Goal: Task Accomplishment & Management: Use online tool/utility

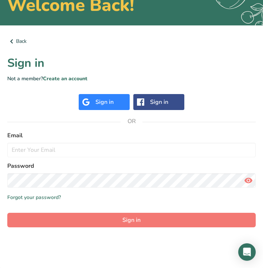
scroll to position [45, 0]
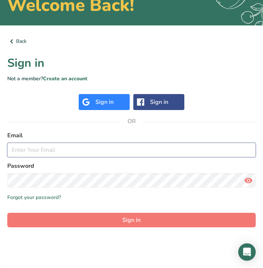
click at [39, 150] on input "email" at bounding box center [131, 150] width 248 height 15
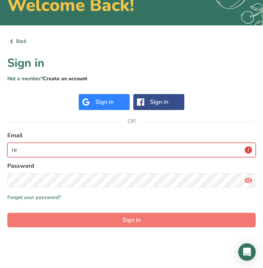
type input "re"
click at [64, 81] on link "Create an account" at bounding box center [65, 78] width 44 height 7
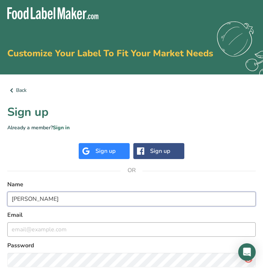
type input "[PERSON_NAME]"
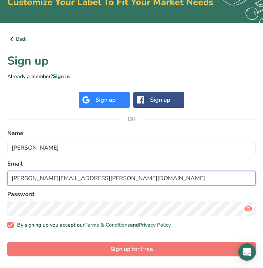
scroll to position [52, 0]
type input "[PERSON_NAME][EMAIL_ADDRESS][PERSON_NAME][DOMAIN_NAME]"
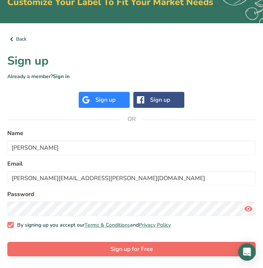
click at [68, 249] on button "Sign up for Free" at bounding box center [131, 249] width 248 height 15
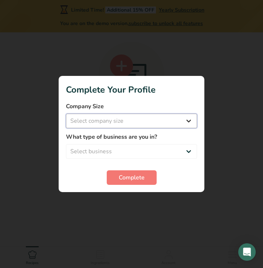
select select "2"
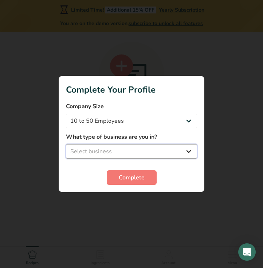
select select "2"
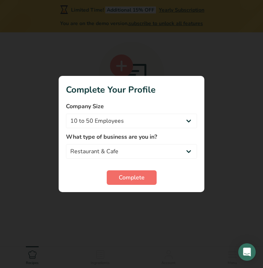
click at [130, 179] on span "Complete" at bounding box center [132, 177] width 26 height 9
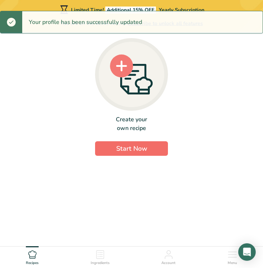
click at [143, 146] on span "Start Now" at bounding box center [131, 148] width 31 height 9
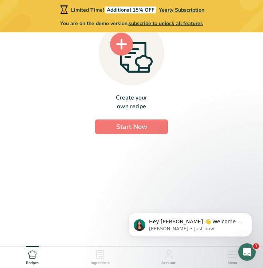
scroll to position [22, 0]
click at [94, 254] on div "Ingredients" at bounding box center [100, 257] width 19 height 20
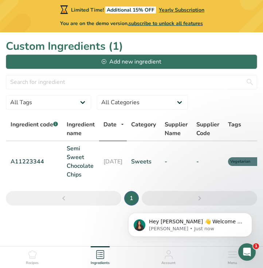
click at [118, 61] on div "Add new ingredient" at bounding box center [131, 61] width 60 height 9
click at [31, 247] on div "Recipes" at bounding box center [32, 257] width 13 height 20
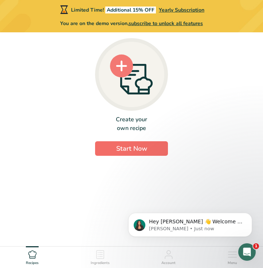
click at [123, 147] on span "Start Now" at bounding box center [131, 148] width 31 height 9
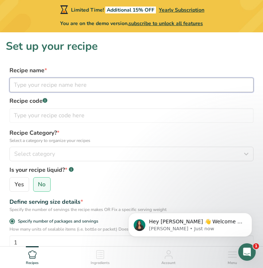
click at [99, 84] on input "text" at bounding box center [131, 85] width 244 height 15
type input "Food Tech"
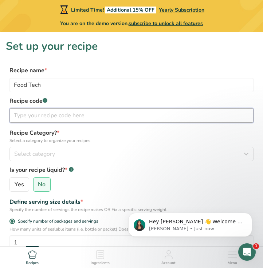
click at [65, 112] on input "text" at bounding box center [131, 115] width 244 height 15
type input "323283624347"
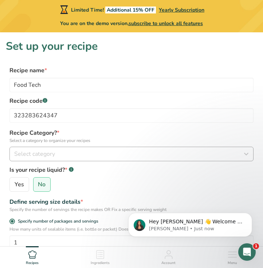
click at [41, 151] on span "Select category" at bounding box center [34, 154] width 41 height 9
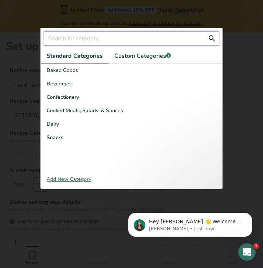
click at [128, 37] on input "text" at bounding box center [131, 38] width 175 height 15
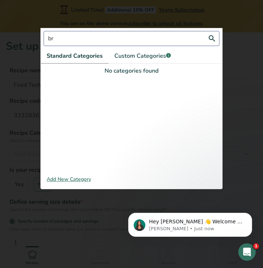
type input "b"
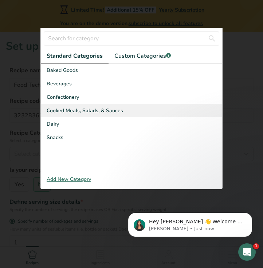
click at [105, 108] on span "Cooked Meals, Salads, & Sauces" at bounding box center [85, 111] width 76 height 8
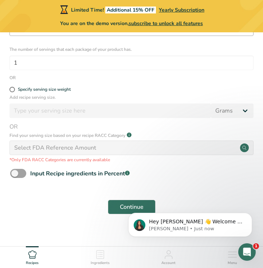
scroll to position [216, 0]
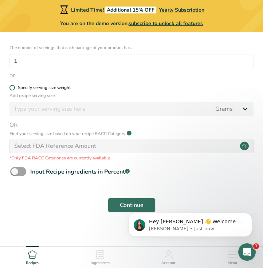
click at [13, 87] on span at bounding box center [11, 87] width 5 height 5
click at [13, 87] on input "Specify serving size weight" at bounding box center [11, 87] width 5 height 5
radio input "true"
radio input "false"
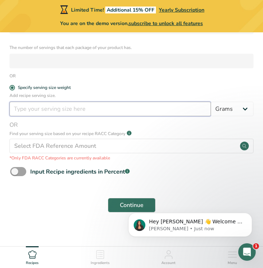
click at [80, 114] on input "number" at bounding box center [109, 109] width 201 height 15
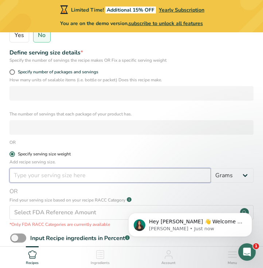
scroll to position [149, 0]
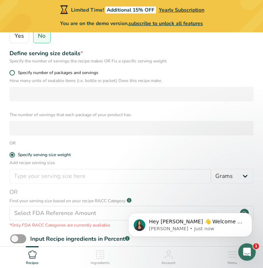
click at [13, 73] on span at bounding box center [11, 72] width 5 height 5
click at [13, 73] on input "Specify number of packages and servings" at bounding box center [11, 73] width 5 height 5
radio input "true"
radio input "false"
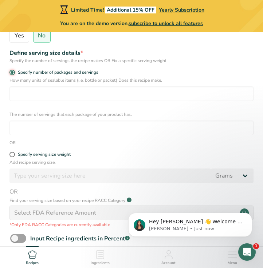
scroll to position [146, 0]
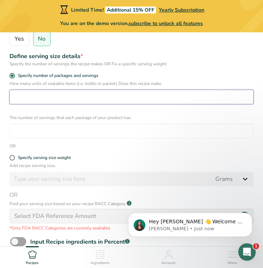
click at [29, 99] on input "number" at bounding box center [131, 97] width 244 height 15
type input "1"
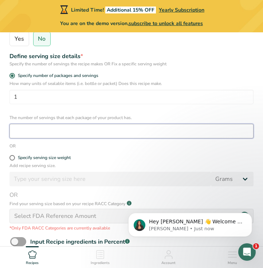
click at [29, 132] on input "number" at bounding box center [131, 131] width 244 height 15
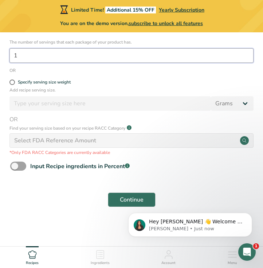
scroll to position [221, 0]
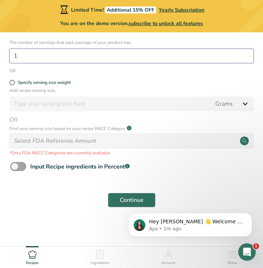
type input "1"
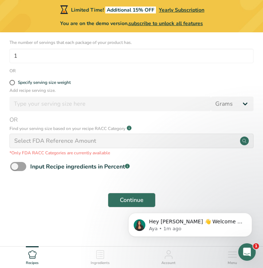
click html "Hey [PERSON_NAME] 👋 Welcome to Food Label Maker🙌 Take a look around! If you hav…"
click at [57, 141] on div "Select FDA Reference Amount" at bounding box center [55, 141] width 82 height 9
click at [56, 148] on div "Select FDA Reference Amount" at bounding box center [131, 141] width 244 height 15
click at [50, 140] on div "Select FDA Reference Amount" at bounding box center [55, 141] width 82 height 9
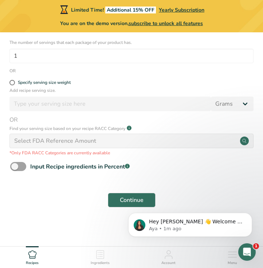
click at [227, 136] on div "Select FDA Reference Amount" at bounding box center [131, 141] width 244 height 15
click at [248, 144] on icon at bounding box center [244, 141] width 9 height 9
click at [245, 143] on icon at bounding box center [244, 141] width 4 height 4
click at [242, 140] on circle at bounding box center [244, 141] width 9 height 9
click html "Hey [PERSON_NAME] 👋 Welcome to Food Label Maker🙌 Take a look around! If you hav…"
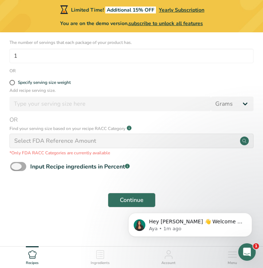
click at [20, 165] on span at bounding box center [18, 166] width 16 height 9
click at [15, 165] on input "Input Recipe ingredients in Percent .a-a{fill:#347362;}.b-a{fill:#fff;}" at bounding box center [12, 166] width 5 height 5
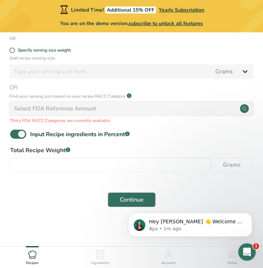
scroll to position [253, 0]
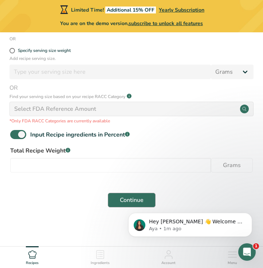
click at [116, 196] on button "Continue" at bounding box center [132, 200] width 48 height 15
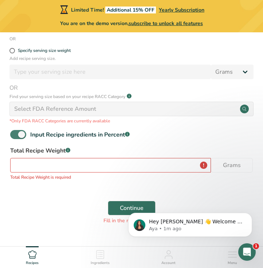
click at [24, 135] on span at bounding box center [18, 134] width 16 height 9
click at [15, 135] on input "Input Recipe ingredients in Percent .a-a{fill:#347362;}.b-a{fill:#fff;}" at bounding box center [12, 134] width 5 height 5
checkbox input "false"
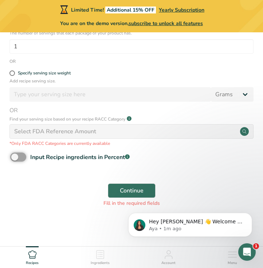
scroll to position [230, 0]
click at [125, 193] on span "Continue" at bounding box center [132, 191] width 24 height 9
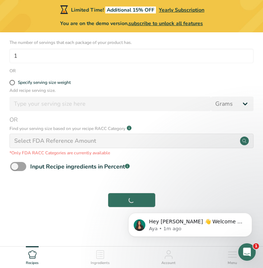
click at [106, 141] on div "Select FDA Reference Amount" at bounding box center [131, 141] width 244 height 15
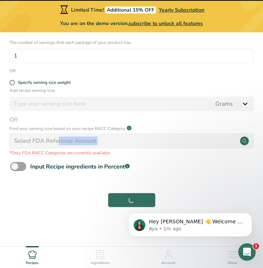
click at [244, 142] on icon at bounding box center [244, 141] width 4 height 4
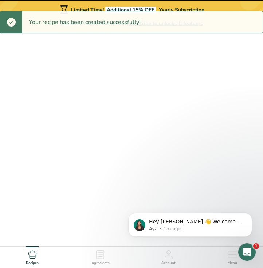
click at [244, 142] on icon at bounding box center [244, 141] width 4 height 4
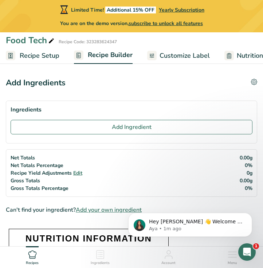
scroll to position [20, 0]
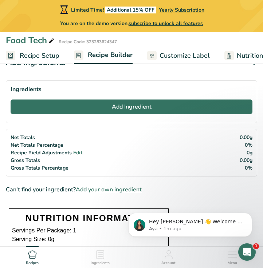
click at [78, 105] on button "Add Ingredient" at bounding box center [131, 107] width 241 height 15
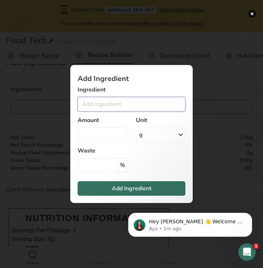
click at [115, 102] on input "Add ingredient modal" at bounding box center [131, 104] width 108 height 15
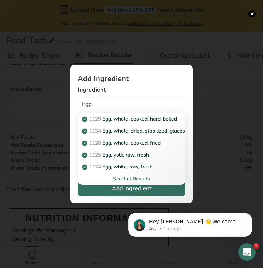
click at [125, 180] on div "See full Results" at bounding box center [131, 179] width 96 height 8
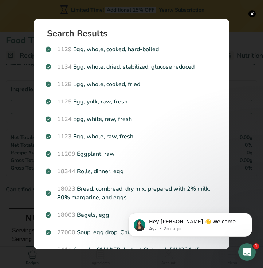
scroll to position [0, 0]
click at [250, 12] on button "Search results modal" at bounding box center [251, 13] width 7 height 7
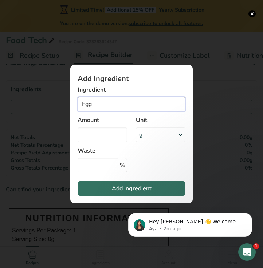
click at [106, 106] on input "Egg" at bounding box center [131, 104] width 108 height 15
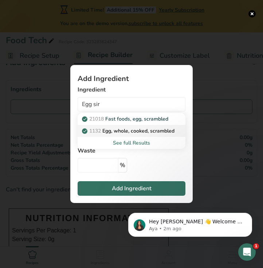
drag, startPoint x: 106, startPoint y: 106, endPoint x: 140, endPoint y: 131, distance: 42.3
click at [140, 131] on p "1132 Egg, whole, cooked, scrambled" at bounding box center [128, 131] width 91 height 8
type input "Egg, whole, cooked, scrambled"
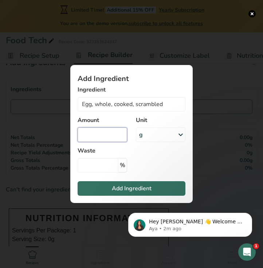
click at [102, 135] on input "Add ingredient modal" at bounding box center [101, 135] width 49 height 15
type input "2"
click at [166, 131] on div "g" at bounding box center [160, 135] width 49 height 15
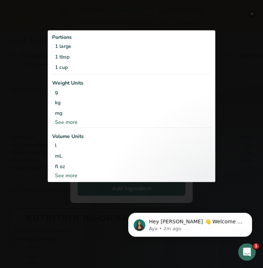
click at [58, 177] on div "See more" at bounding box center [131, 176] width 159 height 8
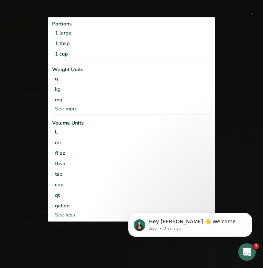
click at [30, 126] on div "Add ingredient modal" at bounding box center [131, 134] width 263 height 268
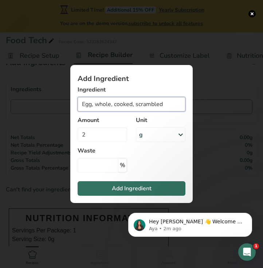
click at [161, 107] on input "Egg, whole, cooked, scrambled" at bounding box center [131, 104] width 108 height 15
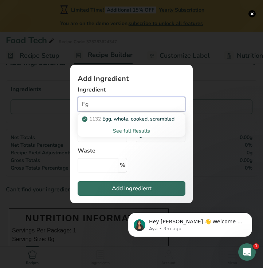
type input "E"
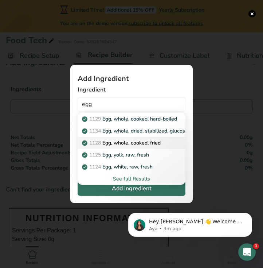
click at [153, 144] on p "1128 Egg, whole, cooked, fried" at bounding box center [121, 143] width 77 height 8
type input "Egg, whole, cooked, fried"
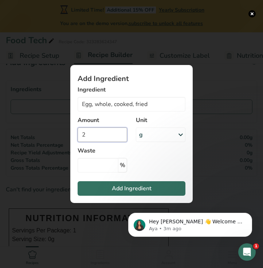
click at [115, 139] on input "2" at bounding box center [101, 135] width 49 height 15
type input "3"
click at [166, 136] on div "g" at bounding box center [160, 135] width 49 height 15
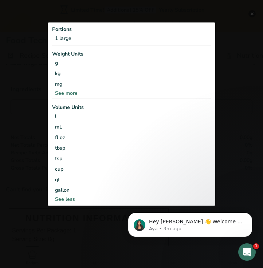
click at [70, 93] on div "See more" at bounding box center [131, 93] width 159 height 8
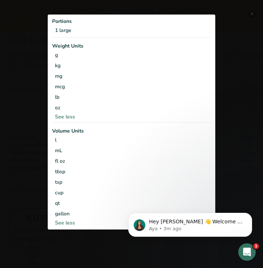
click at [64, 225] on div "See less" at bounding box center [131, 223] width 159 height 8
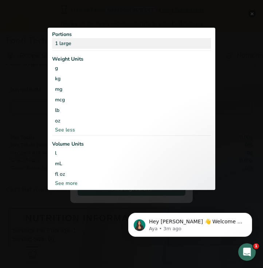
click at [68, 42] on div "1 large" at bounding box center [131, 43] width 159 height 11
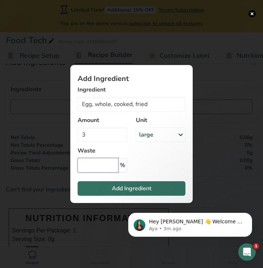
click at [108, 168] on input "Add ingredient modal" at bounding box center [97, 165] width 41 height 15
click at [135, 189] on span "Add Ingredient" at bounding box center [132, 188] width 40 height 9
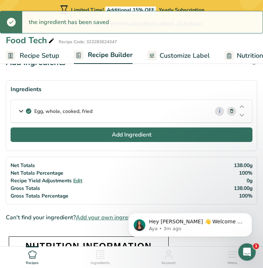
click at [98, 138] on button "Add Ingredient" at bounding box center [131, 135] width 241 height 15
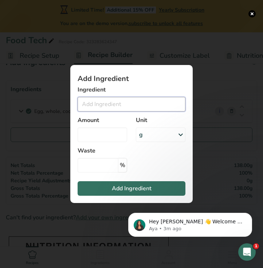
click at [100, 110] on input "Add ingredient modal" at bounding box center [131, 104] width 108 height 15
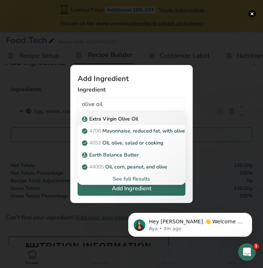
click at [107, 118] on p "Extra Virgin Olive Oil" at bounding box center [110, 119] width 55 height 8
type input "Extra Virgin Olive Oil"
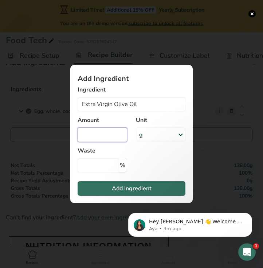
click at [115, 131] on input "Add ingredient modal" at bounding box center [101, 135] width 49 height 15
type input "10"
click at [162, 138] on div "g" at bounding box center [160, 135] width 49 height 15
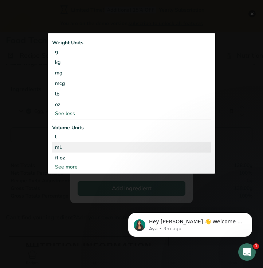
click at [70, 148] on div "mL" at bounding box center [131, 148] width 153 height 8
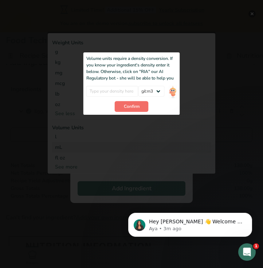
click at [133, 108] on span "Confirm" at bounding box center [132, 107] width 16 height 7
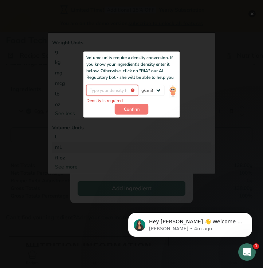
click at [108, 90] on input "Add ingredient modal" at bounding box center [112, 90] width 52 height 11
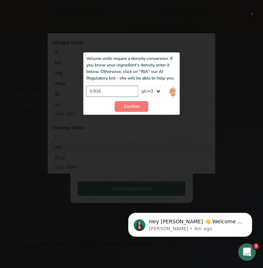
click at [122, 88] on input "0.916" at bounding box center [112, 91] width 52 height 11
click at [120, 95] on input "0.916" at bounding box center [112, 91] width 52 height 11
type input "0.915"
click at [118, 108] on button "Confirm" at bounding box center [132, 106] width 34 height 11
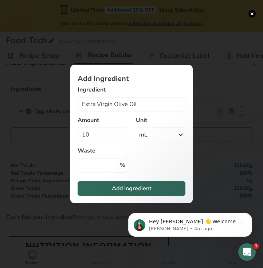
click at [126, 189] on span "Add Ingredient" at bounding box center [132, 188] width 40 height 9
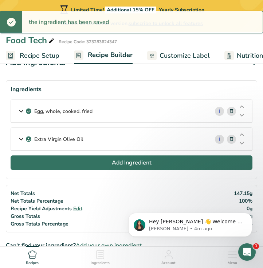
click at [101, 167] on button "Add Ingredient" at bounding box center [131, 163] width 241 height 15
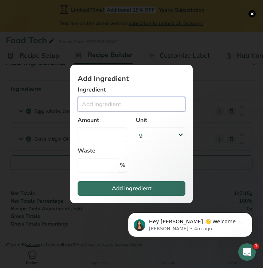
click at [170, 108] on input "Add ingredient modal" at bounding box center [131, 104] width 108 height 15
type input "B"
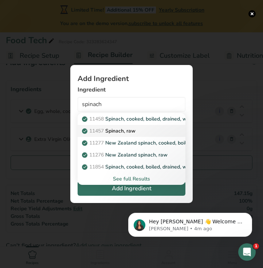
click at [139, 129] on div "11457 Spinach, raw" at bounding box center [125, 131] width 84 height 8
type input "Spinach, raw"
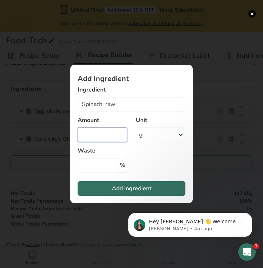
click at [97, 137] on input "Add ingredient modal" at bounding box center [101, 135] width 49 height 15
type input "35"
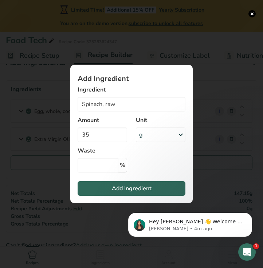
click at [144, 187] on span "Add Ingredient" at bounding box center [132, 188] width 40 height 9
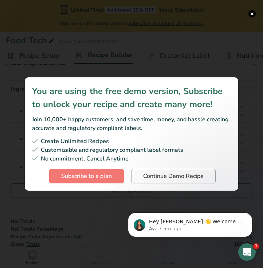
click at [149, 179] on span "Continue Demo Recipe" at bounding box center [173, 176] width 60 height 9
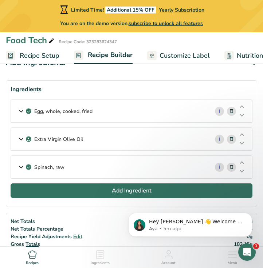
click at [77, 193] on button "Add Ingredient" at bounding box center [131, 191] width 241 height 15
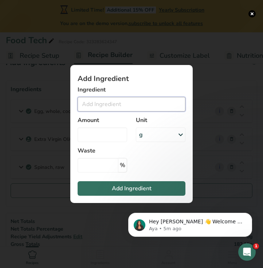
click at [104, 103] on input "Add ingredient modal" at bounding box center [131, 104] width 108 height 15
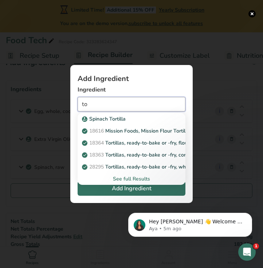
type input "t"
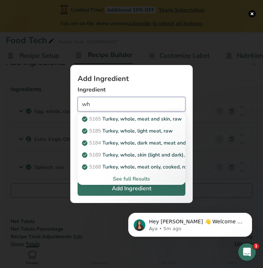
type input "w"
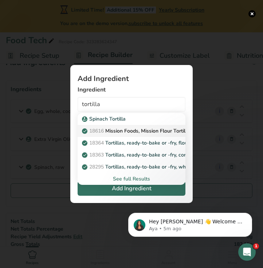
click at [129, 132] on p "18616 Mission Foods, Mission Flour Tortillas, Soft Taco, 8 inch" at bounding box center [158, 131] width 150 height 8
type input "Mission Foods, Mission Flour Tortillas, Soft Taco, 8 inch"
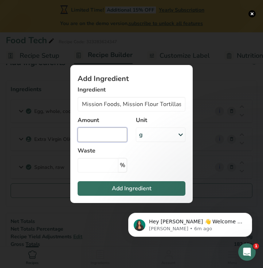
click at [103, 141] on input "Add ingredient modal" at bounding box center [101, 135] width 49 height 15
type input "1"
click at [160, 131] on div "g" at bounding box center [160, 135] width 49 height 15
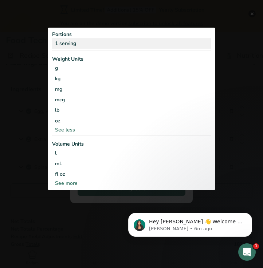
click at [92, 45] on div "1 serving" at bounding box center [131, 43] width 159 height 11
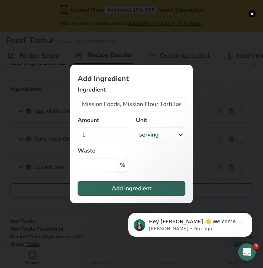
click at [121, 189] on span "Add Ingredient" at bounding box center [132, 188] width 40 height 9
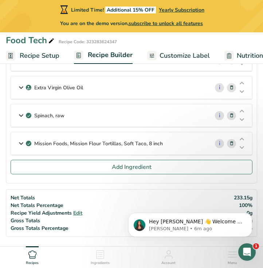
scroll to position [73, 0]
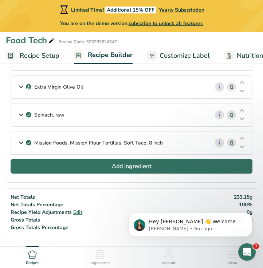
click at [116, 168] on span "Add Ingredient" at bounding box center [132, 166] width 40 height 9
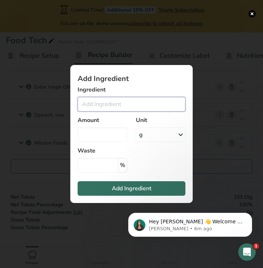
click at [136, 104] on input "Add ingredient modal" at bounding box center [131, 104] width 108 height 15
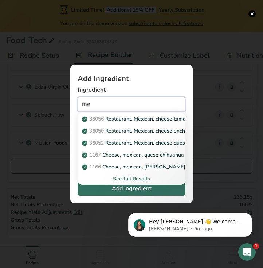
type input "m"
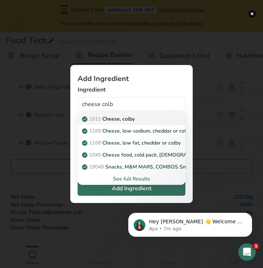
click at [125, 120] on p "1011 [GEOGRAPHIC_DATA], colby" at bounding box center [108, 119] width 51 height 8
type input "Cheese, colby"
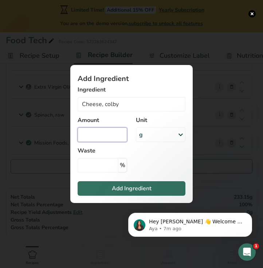
click at [105, 139] on input "Add ingredient modal" at bounding box center [101, 135] width 49 height 15
type input "20"
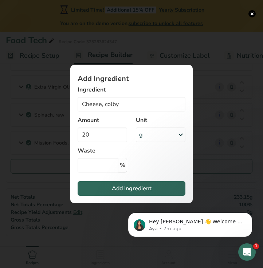
click at [108, 186] on button "Add Ingredient" at bounding box center [131, 188] width 108 height 15
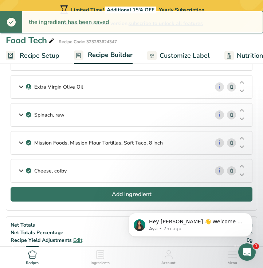
click at [87, 192] on button "Add Ingredient" at bounding box center [131, 194] width 241 height 15
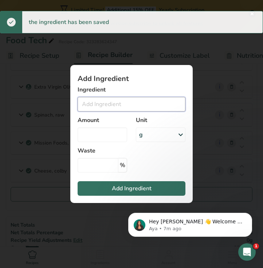
click at [125, 111] on input "Add ingredient modal" at bounding box center [131, 104] width 108 height 15
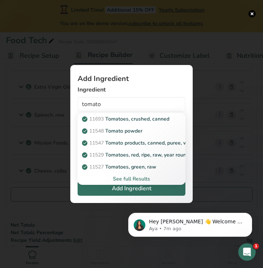
click at [131, 180] on div "See full Results" at bounding box center [131, 179] width 96 height 8
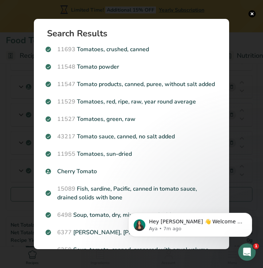
scroll to position [0, 0]
click at [251, 12] on button "Search results modal" at bounding box center [251, 13] width 7 height 7
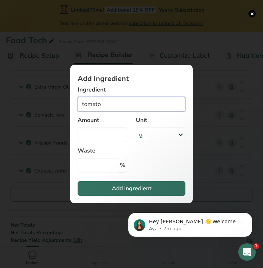
click at [108, 103] on input "tomato" at bounding box center [131, 104] width 108 height 15
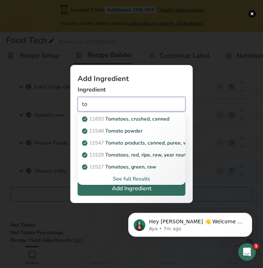
type input "t"
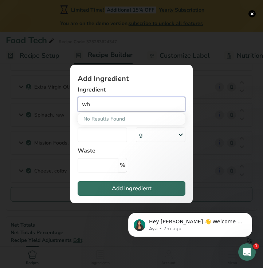
type input "w"
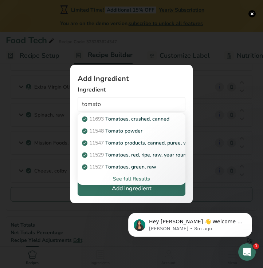
click at [130, 180] on div "See full Results" at bounding box center [131, 179] width 96 height 8
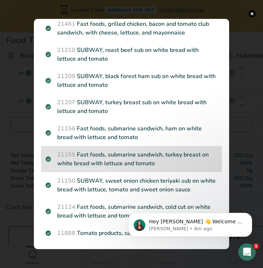
scroll to position [148, 0]
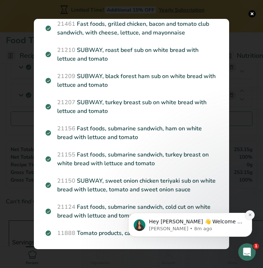
click at [249, 217] on icon "Dismiss notification" at bounding box center [250, 215] width 4 height 4
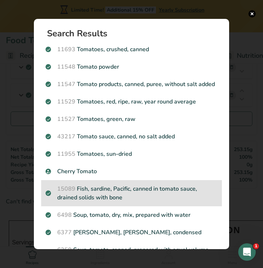
scroll to position [0, 0]
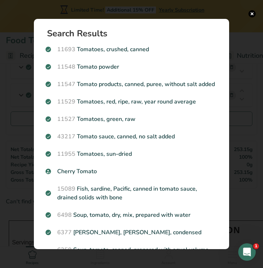
click at [117, 172] on p "Cherry Tomato" at bounding box center [131, 171] width 172 height 9
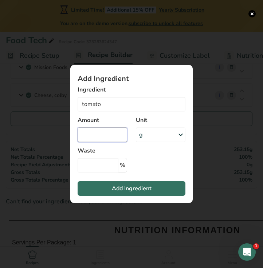
click at [107, 133] on input "Add ingredient modal" at bounding box center [101, 135] width 49 height 15
type input "Cherry Tomato"
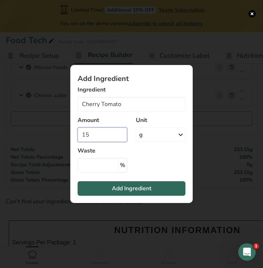
type input "15"
click at [135, 189] on span "Add Ingredient" at bounding box center [132, 188] width 40 height 9
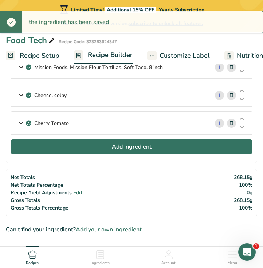
click at [128, 148] on span "Add Ingredient" at bounding box center [132, 147] width 40 height 9
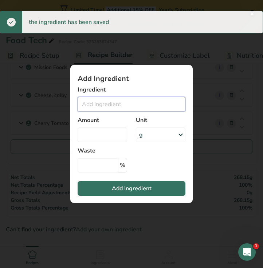
click at [139, 104] on input "Add ingredient modal" at bounding box center [131, 104] width 108 height 15
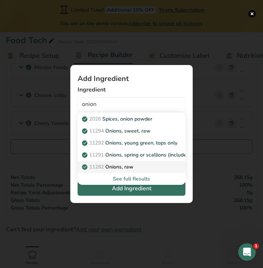
click at [117, 168] on p "11282 Onions, raw" at bounding box center [108, 167] width 50 height 8
type input "Onions, raw"
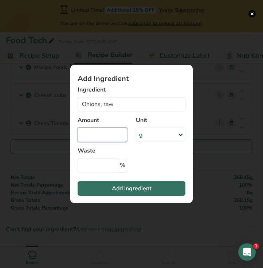
click at [107, 139] on input "Add ingredient modal" at bounding box center [101, 135] width 49 height 15
type input "25"
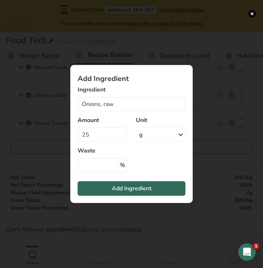
click at [127, 191] on span "Add Ingredient" at bounding box center [132, 188] width 40 height 9
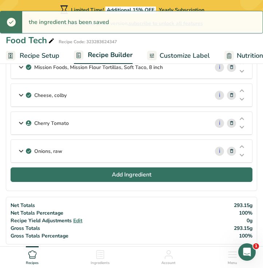
click at [95, 179] on button "Add Ingredient" at bounding box center [131, 175] width 241 height 15
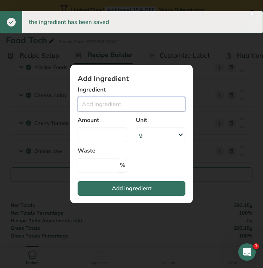
click at [117, 107] on input "Add ingredient modal" at bounding box center [131, 104] width 108 height 15
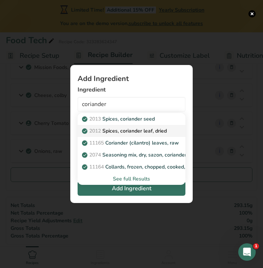
click at [122, 129] on p "2012 Spices, coriander leaf, dried" at bounding box center [124, 131] width 83 height 8
type input "Spices, coriander leaf, dried"
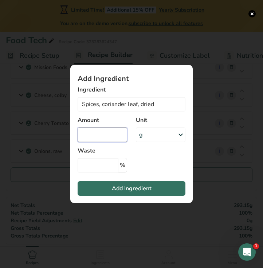
click at [102, 136] on input "Add ingredient modal" at bounding box center [101, 135] width 49 height 15
type input "5"
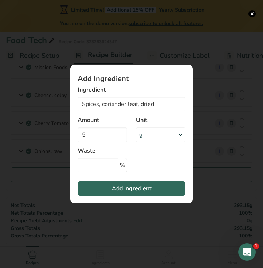
click at [142, 189] on span "Add Ingredient" at bounding box center [132, 188] width 40 height 9
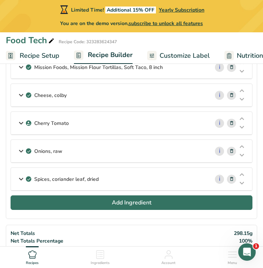
click at [135, 201] on span "Add Ingredient" at bounding box center [132, 203] width 40 height 9
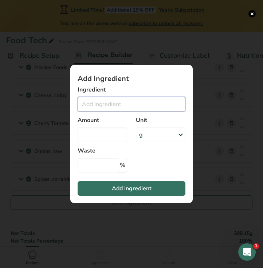
click at [146, 104] on input "Add ingredient modal" at bounding box center [131, 104] width 108 height 15
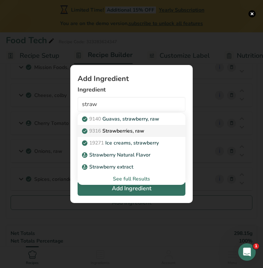
click at [136, 131] on p "9316 Strawberries, raw" at bounding box center [113, 131] width 61 height 8
type input "Strawberries, raw"
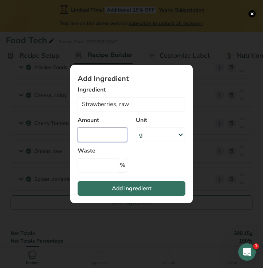
click at [100, 136] on input "Add ingredient modal" at bounding box center [101, 135] width 49 height 15
type input "50"
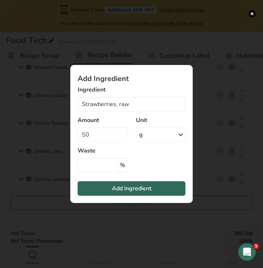
click at [122, 190] on span "Add Ingredient" at bounding box center [132, 188] width 40 height 9
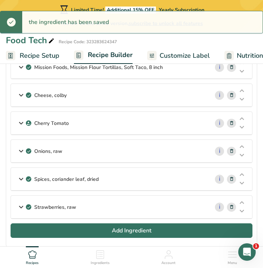
click at [118, 233] on span "Add Ingredient" at bounding box center [132, 231] width 40 height 9
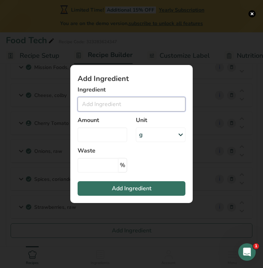
click at [131, 101] on input "Add ingredient modal" at bounding box center [131, 104] width 108 height 15
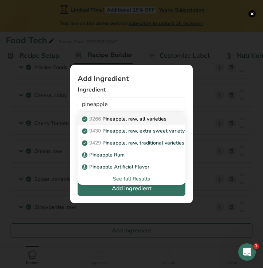
drag, startPoint x: 121, startPoint y: 127, endPoint x: 124, endPoint y: 120, distance: 7.2
click at [124, 120] on div "9266 Pineapple, raw, all varieties 9430 Pineapple, raw, extra sweet variety 942…" at bounding box center [131, 149] width 108 height 72
click at [124, 120] on p "9266 Pineapple, raw, all varieties" at bounding box center [124, 119] width 83 height 8
type input "Pineapple, raw, all varieties"
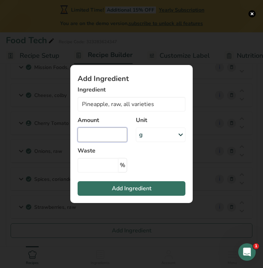
click at [113, 134] on input "Add ingredient modal" at bounding box center [101, 135] width 49 height 15
type input "50"
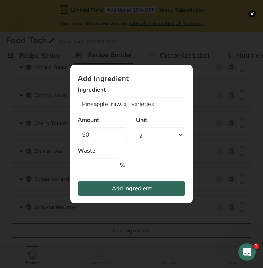
click at [127, 186] on span "Add Ingredient" at bounding box center [132, 188] width 40 height 9
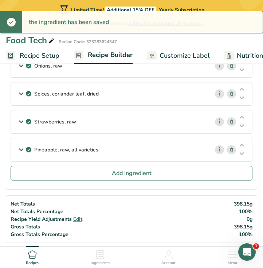
scroll to position [255, 0]
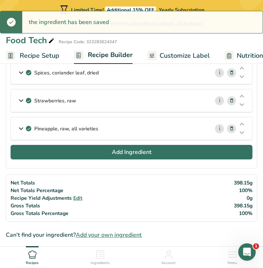
click at [106, 149] on button "Add Ingredient" at bounding box center [131, 152] width 241 height 15
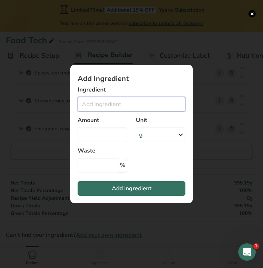
click at [113, 106] on input "Add ingredient modal" at bounding box center [131, 104] width 108 height 15
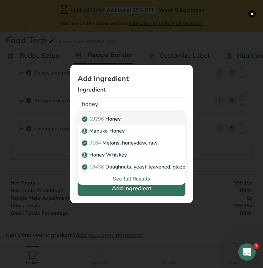
click at [117, 115] on p "19296 Honey" at bounding box center [101, 119] width 37 height 8
type input "Honey"
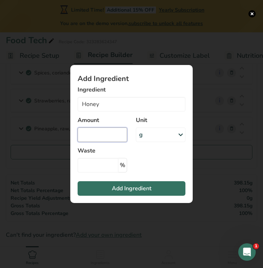
click at [106, 134] on input "Add ingredient modal" at bounding box center [101, 135] width 49 height 15
type input "2"
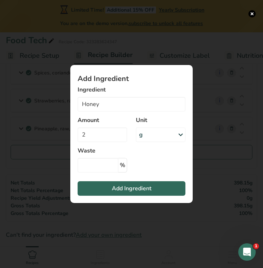
click at [124, 191] on span "Add Ingredient" at bounding box center [132, 188] width 40 height 9
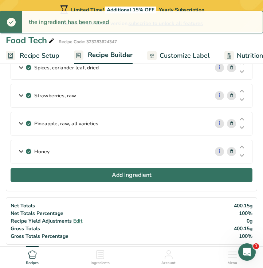
scroll to position [260, 0]
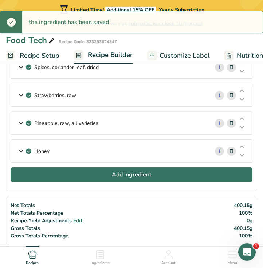
click at [68, 176] on button "Add Ingredient" at bounding box center [131, 175] width 241 height 15
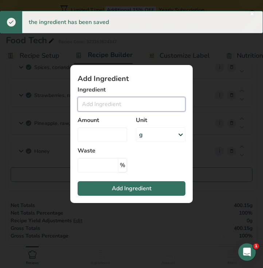
click at [93, 106] on input "Add ingredient modal" at bounding box center [131, 104] width 108 height 15
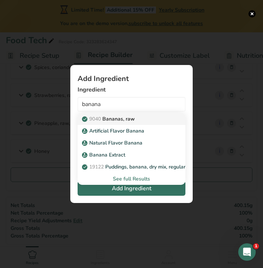
click at [121, 119] on p "9040 [GEOGRAPHIC_DATA], raw" at bounding box center [108, 119] width 51 height 8
type input "Bananas, raw"
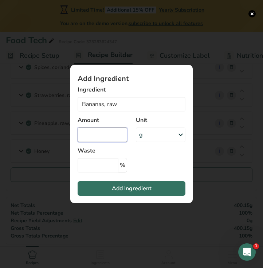
click at [110, 133] on input "Add ingredient modal" at bounding box center [101, 135] width 49 height 15
type input "50"
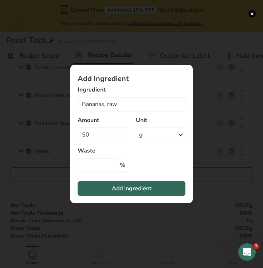
click at [110, 191] on button "Add Ingredient" at bounding box center [131, 188] width 108 height 15
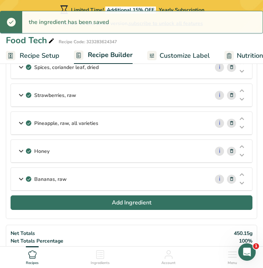
click at [80, 200] on button "Add Ingredient" at bounding box center [131, 203] width 241 height 15
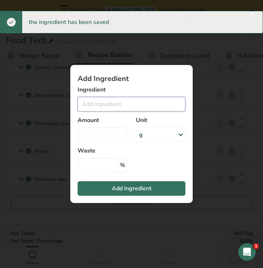
click at [100, 109] on input "Add ingredient modal" at bounding box center [131, 104] width 108 height 15
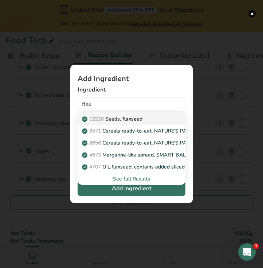
click at [132, 121] on p "12220 Seeds, flaxseed" at bounding box center [112, 119] width 59 height 8
type input "Seeds, flaxseed"
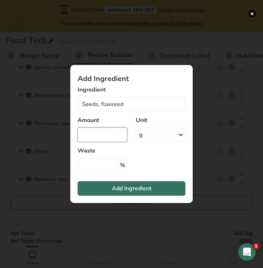
click at [109, 135] on input "Add ingredient modal" at bounding box center [101, 135] width 49 height 15
type input "3"
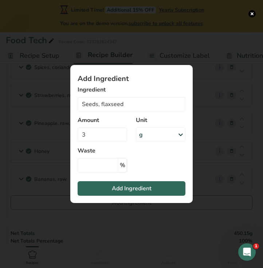
click at [133, 187] on span "Add Ingredient" at bounding box center [132, 188] width 40 height 9
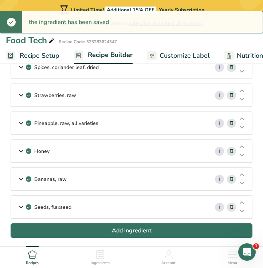
click at [65, 233] on button "Add Ingredient" at bounding box center [131, 231] width 241 height 15
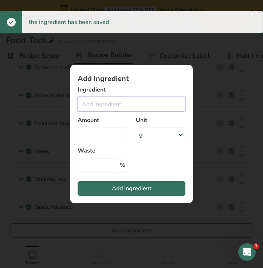
click at [104, 104] on input "Add ingredient modal" at bounding box center [131, 104] width 108 height 15
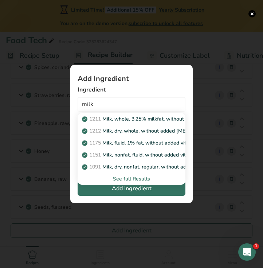
click at [123, 180] on div "See full Results" at bounding box center [131, 179] width 96 height 8
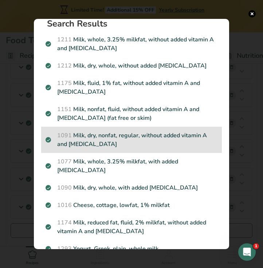
scroll to position [12, 0]
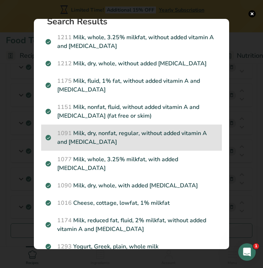
click at [135, 150] on div "1091 Milk, dry, nonfat, regular, without added vitamin A and [MEDICAL_DATA]" at bounding box center [131, 138] width 180 height 26
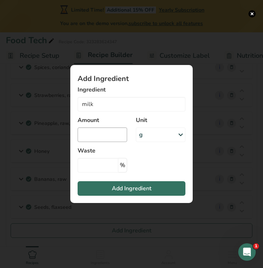
type input "Milk, dry, nonfat, regular, without added vitamin A and [MEDICAL_DATA]"
click at [103, 139] on input "Add ingredient modal" at bounding box center [101, 135] width 49 height 15
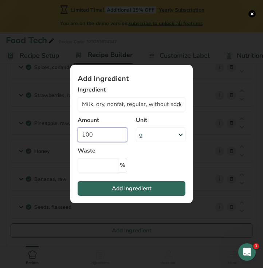
type input "100"
click at [107, 193] on button "Add Ingredient" at bounding box center [131, 188] width 108 height 15
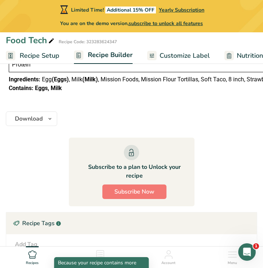
scroll to position [661, 0]
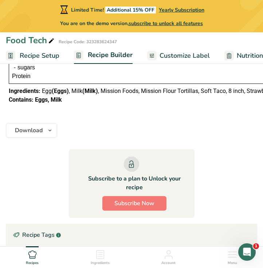
click at [187, 54] on span "Customize Label" at bounding box center [184, 56] width 50 height 10
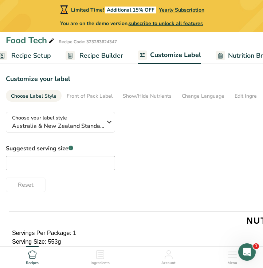
click at [109, 55] on span "Recipe Builder" at bounding box center [101, 56] width 44 height 10
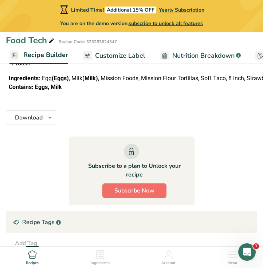
scroll to position [621, 0]
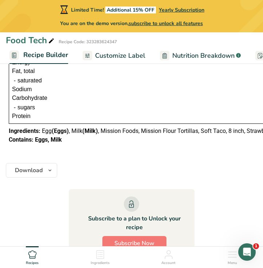
click at [131, 52] on span "Customize Label" at bounding box center [120, 56] width 50 height 10
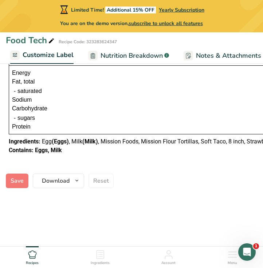
scroll to position [201, 0]
click at [149, 55] on span "Nutrition Breakdown" at bounding box center [131, 56] width 62 height 10
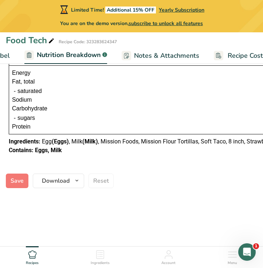
select select "Calories"
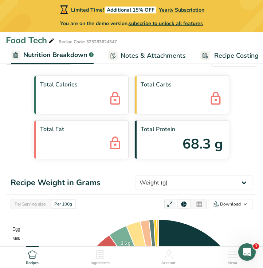
scroll to position [0, 42]
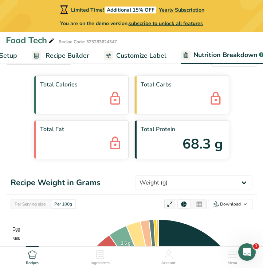
click at [125, 55] on span "Customize Label" at bounding box center [141, 56] width 50 height 10
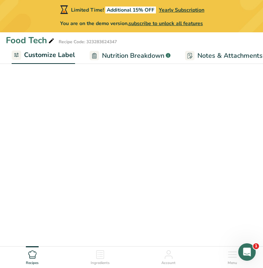
scroll to position [0, 136]
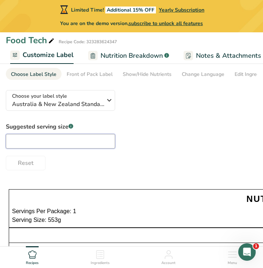
click at [72, 145] on input "text" at bounding box center [60, 141] width 109 height 15
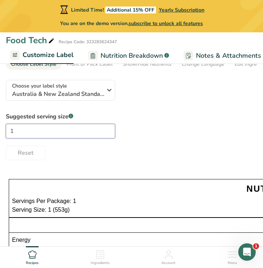
scroll to position [29, 0]
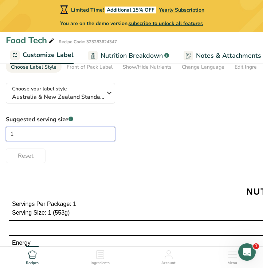
type input "1"
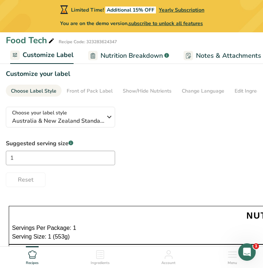
scroll to position [0, 0]
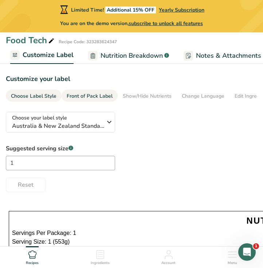
click at [104, 100] on div "Front of Pack Label" at bounding box center [90, 96] width 46 height 8
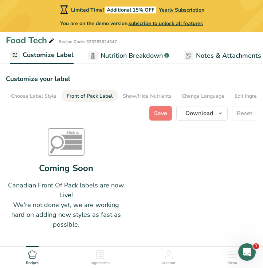
scroll to position [0, 55]
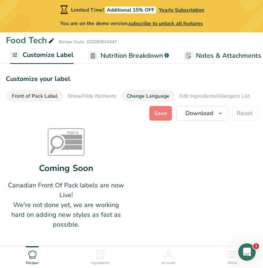
click at [133, 101] on link "Change Language" at bounding box center [148, 96] width 43 height 13
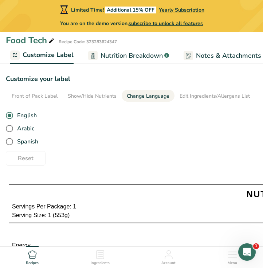
scroll to position [0, 97]
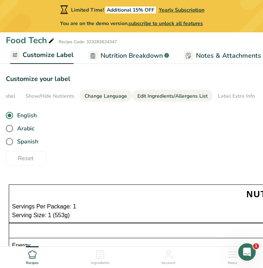
click at [151, 97] on div "Edit Ingredients/Allergens List" at bounding box center [172, 96] width 70 height 8
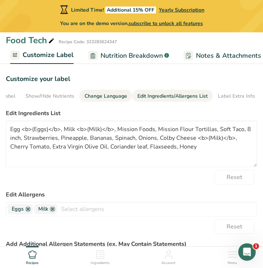
click at [107, 97] on div "Change Language" at bounding box center [105, 96] width 43 height 8
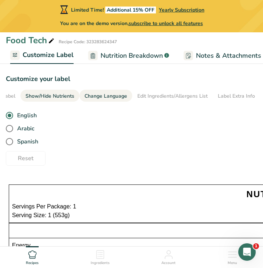
click at [40, 95] on div "Show/Hide Nutrients" at bounding box center [49, 96] width 49 height 8
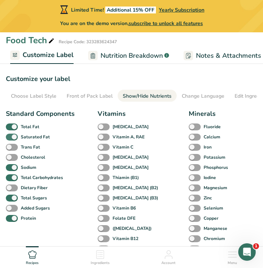
scroll to position [0, 0]
click at [6, 149] on span at bounding box center [12, 147] width 12 height 7
click at [6, 149] on input "Trans Fat" at bounding box center [8, 147] width 5 height 5
checkbox input "true"
click at [13, 161] on span at bounding box center [12, 157] width 12 height 7
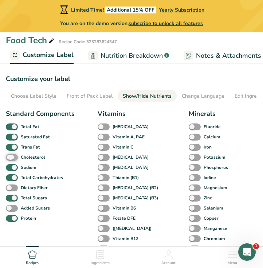
click at [11, 160] on input "Cholesterol" at bounding box center [8, 157] width 5 height 5
checkbox input "true"
click at [11, 192] on span at bounding box center [12, 188] width 12 height 7
click at [11, 191] on input "Dietary Fiber" at bounding box center [8, 188] width 5 height 5
checkbox input "true"
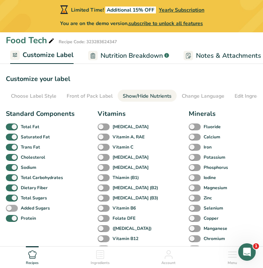
click at [12, 212] on span at bounding box center [12, 208] width 12 height 7
click at [11, 211] on input "Added Sugars" at bounding box center [8, 208] width 5 height 5
checkbox input "true"
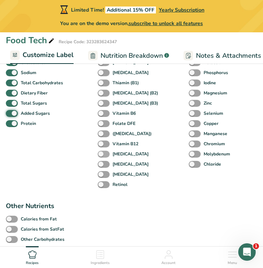
scroll to position [95, 0]
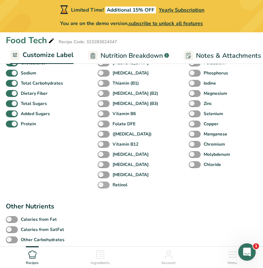
click at [106, 186] on span at bounding box center [103, 185] width 12 height 7
click at [102, 186] on input "Retinol" at bounding box center [99, 185] width 5 height 5
checkbox input "true"
click at [106, 175] on span at bounding box center [103, 175] width 12 height 7
click at [102, 175] on input "[MEDICAL_DATA]" at bounding box center [99, 175] width 5 height 5
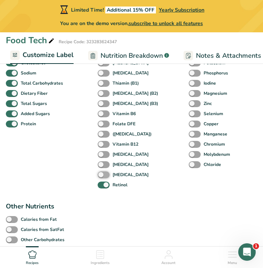
checkbox input "true"
click at [106, 165] on span at bounding box center [103, 164] width 12 height 7
click at [102, 165] on input "[MEDICAL_DATA]" at bounding box center [99, 165] width 5 height 5
checkbox input "true"
click at [106, 158] on span at bounding box center [103, 154] width 12 height 7
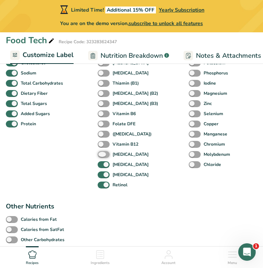
click at [102, 157] on input "[MEDICAL_DATA]" at bounding box center [99, 154] width 5 height 5
checkbox input "true"
click at [101, 187] on span at bounding box center [103, 185] width 12 height 7
click at [101, 187] on input "Retinol" at bounding box center [99, 185] width 5 height 5
checkbox input "false"
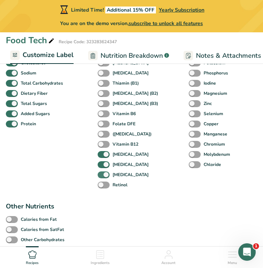
click at [104, 176] on span at bounding box center [103, 175] width 12 height 7
click at [102, 176] on input "[MEDICAL_DATA]" at bounding box center [99, 175] width 5 height 5
checkbox input "false"
click at [104, 161] on div "[MEDICAL_DATA]" at bounding box center [131, 165] width 68 height 10
click at [104, 153] on span at bounding box center [103, 154] width 12 height 7
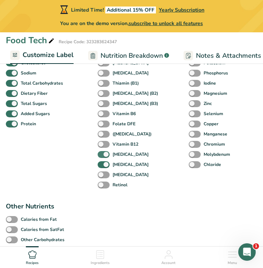
click at [102, 153] on input "[MEDICAL_DATA]" at bounding box center [99, 154] width 5 height 5
checkbox input "false"
click at [104, 165] on span at bounding box center [103, 164] width 12 height 7
click at [102, 165] on input "[MEDICAL_DATA]" at bounding box center [99, 165] width 5 height 5
checkbox input "false"
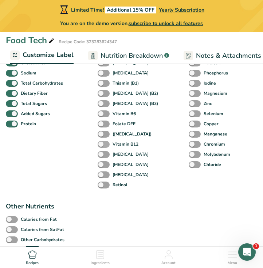
click at [104, 144] on span at bounding box center [103, 144] width 12 height 7
click at [102, 144] on input "Vitamin B12" at bounding box center [99, 144] width 5 height 5
checkbox input "true"
click at [103, 129] on div "Folate DFE" at bounding box center [131, 124] width 68 height 10
click at [102, 139] on div "([MEDICAL_DATA])" at bounding box center [131, 134] width 68 height 10
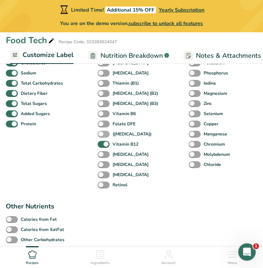
click at [102, 134] on span at bounding box center [103, 134] width 12 height 7
click at [102, 134] on input "([MEDICAL_DATA])" at bounding box center [99, 134] width 5 height 5
checkbox input "true"
click at [104, 125] on span at bounding box center [103, 124] width 12 height 7
click at [102, 125] on input "Folate DFE" at bounding box center [99, 124] width 5 height 5
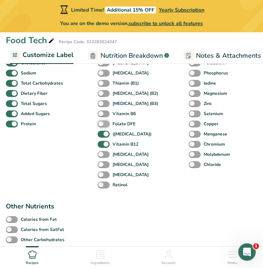
checkbox input "true"
click at [107, 112] on div "Vitamin B6" at bounding box center [131, 114] width 68 height 10
click at [104, 115] on span at bounding box center [103, 114] width 12 height 7
click at [102, 115] on input "Vitamin B6" at bounding box center [99, 114] width 5 height 5
checkbox input "true"
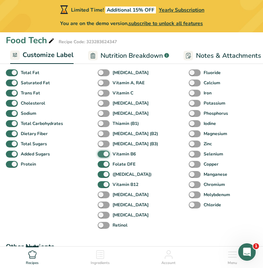
scroll to position [48, 0]
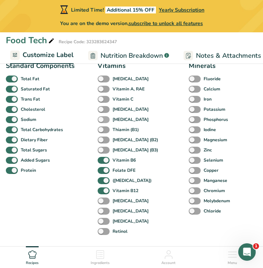
click at [103, 121] on span at bounding box center [103, 119] width 12 height 7
click at [102, 121] on input "[MEDICAL_DATA]" at bounding box center [99, 119] width 5 height 5
checkbox input "true"
click at [103, 113] on span at bounding box center [103, 109] width 12 height 7
click at [102, 112] on input "[MEDICAL_DATA]" at bounding box center [99, 109] width 5 height 5
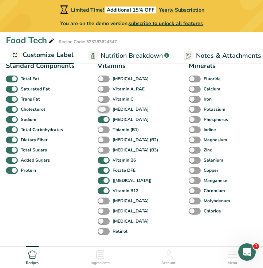
checkbox input "true"
click at [104, 100] on span at bounding box center [103, 99] width 12 height 7
click at [102, 100] on input "Vitamin C" at bounding box center [99, 99] width 5 height 5
checkbox input "true"
click at [104, 87] on div "Vitamin A, RAE" at bounding box center [131, 89] width 68 height 10
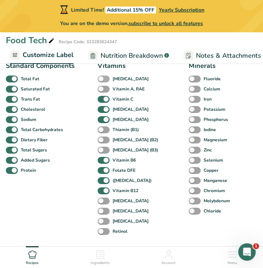
click at [104, 78] on span at bounding box center [103, 79] width 12 height 7
click at [102, 78] on input "[MEDICAL_DATA]" at bounding box center [99, 79] width 5 height 5
checkbox input "true"
click at [103, 88] on span at bounding box center [103, 89] width 12 height 7
click at [102, 88] on input "Vitamin A, RAE" at bounding box center [99, 89] width 5 height 5
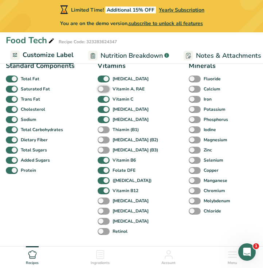
checkbox input "true"
click at [196, 80] on span at bounding box center [194, 79] width 12 height 7
click at [193, 80] on input "Fluoride" at bounding box center [190, 79] width 5 height 5
checkbox input "true"
click at [194, 91] on span at bounding box center [194, 89] width 12 height 7
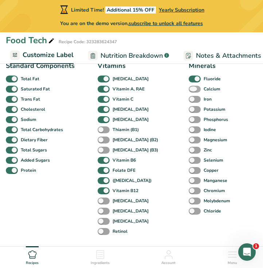
click at [193, 91] on input "Calcium" at bounding box center [190, 89] width 5 height 5
checkbox input "true"
click at [195, 103] on span at bounding box center [194, 99] width 12 height 7
click at [193, 102] on input "Iron" at bounding box center [190, 99] width 5 height 5
checkbox input "true"
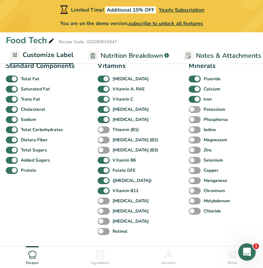
click at [195, 113] on span at bounding box center [194, 109] width 12 height 7
click at [193, 112] on input "Potassium" at bounding box center [190, 109] width 5 height 5
checkbox input "true"
click at [194, 131] on span at bounding box center [194, 130] width 12 height 7
click at [193, 131] on input "Iodine" at bounding box center [190, 130] width 5 height 5
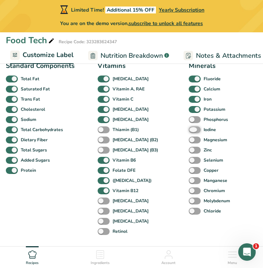
checkbox input "true"
click at [195, 142] on span at bounding box center [194, 140] width 12 height 7
click at [193, 142] on input "Magnesium" at bounding box center [190, 140] width 5 height 5
checkbox input "true"
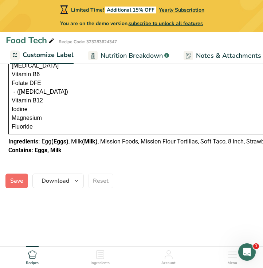
scroll to position [752, 0]
click at [15, 184] on span "Save" at bounding box center [16, 181] width 13 height 9
click at [56, 181] on span "Download" at bounding box center [55, 181] width 28 height 9
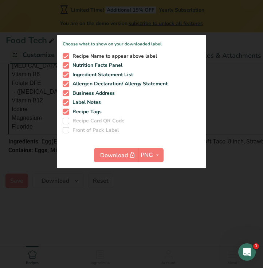
click at [67, 57] on span at bounding box center [66, 56] width 7 height 7
click at [67, 57] on input "Recipe Name to appear above label" at bounding box center [65, 56] width 5 height 5
checkbox input "false"
click at [64, 94] on span at bounding box center [66, 93] width 7 height 7
click at [64, 94] on input "Business Address" at bounding box center [65, 93] width 5 height 5
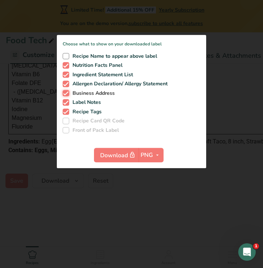
checkbox input "false"
click at [65, 104] on span at bounding box center [66, 102] width 7 height 7
click at [65, 104] on input "Label Notes" at bounding box center [65, 102] width 5 height 5
checkbox input "false"
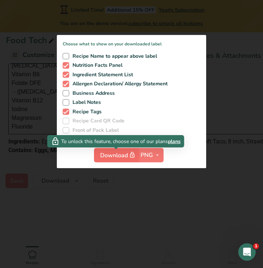
click at [132, 157] on icon "button" at bounding box center [132, 155] width 7 height 10
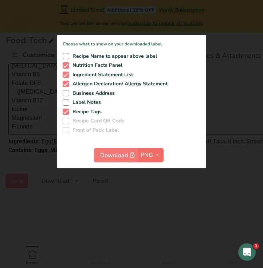
click at [149, 159] on span "PNG" at bounding box center [146, 155] width 12 height 9
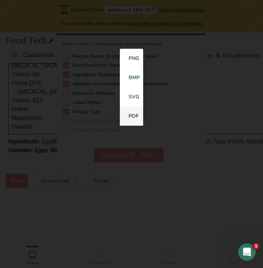
click at [132, 114] on link "PDF" at bounding box center [131, 116] width 23 height 19
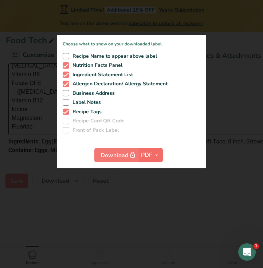
click at [156, 156] on icon "button" at bounding box center [156, 155] width 6 height 9
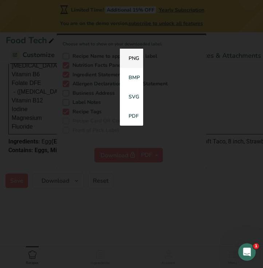
click at [138, 60] on link "PNG" at bounding box center [131, 58] width 23 height 19
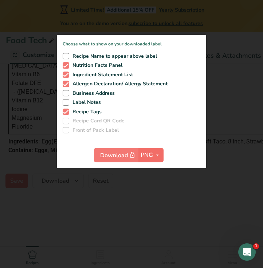
click at [148, 155] on span "PNG" at bounding box center [146, 155] width 12 height 9
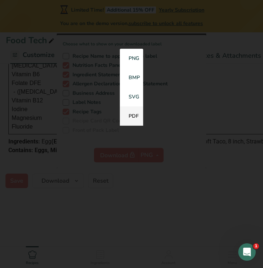
click at [137, 115] on link "PDF" at bounding box center [131, 116] width 23 height 19
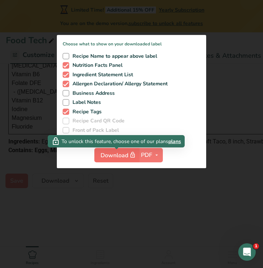
click at [119, 151] on span "Download" at bounding box center [118, 155] width 36 height 9
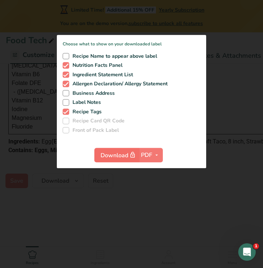
click at [119, 151] on span "Download" at bounding box center [118, 155] width 36 height 9
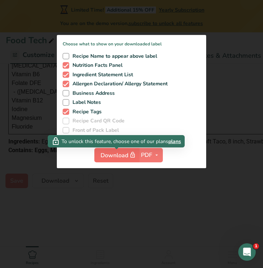
click at [119, 151] on span "Download" at bounding box center [118, 155] width 36 height 9
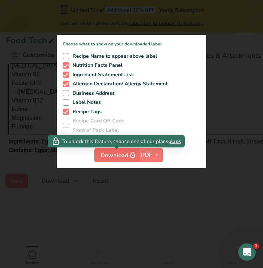
click at [119, 151] on span "Download" at bounding box center [118, 155] width 36 height 9
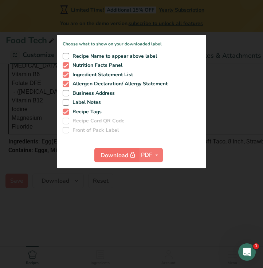
click at [120, 151] on button "Download" at bounding box center [116, 155] width 44 height 15
click at [85, 195] on div at bounding box center [131, 134] width 263 height 268
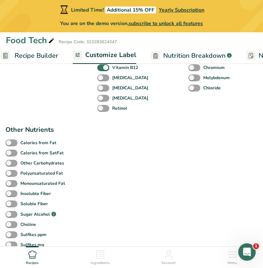
scroll to position [0, 70]
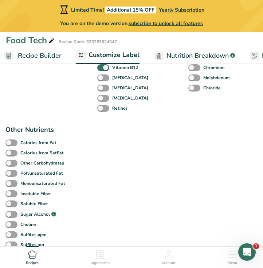
click at [30, 53] on span "Recipe Builder" at bounding box center [40, 56] width 44 height 10
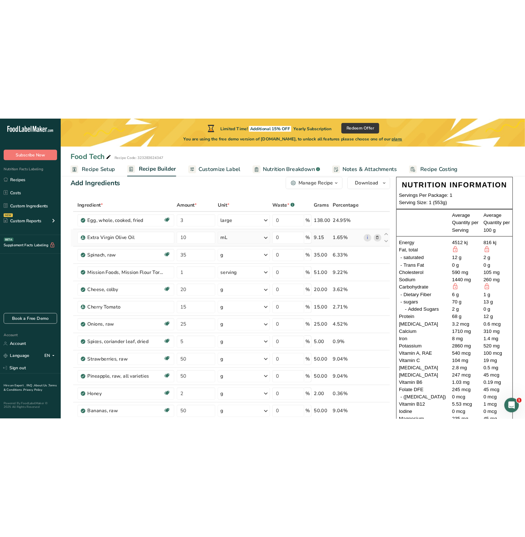
scroll to position [16, 0]
